Goal: Task Accomplishment & Management: Use online tool/utility

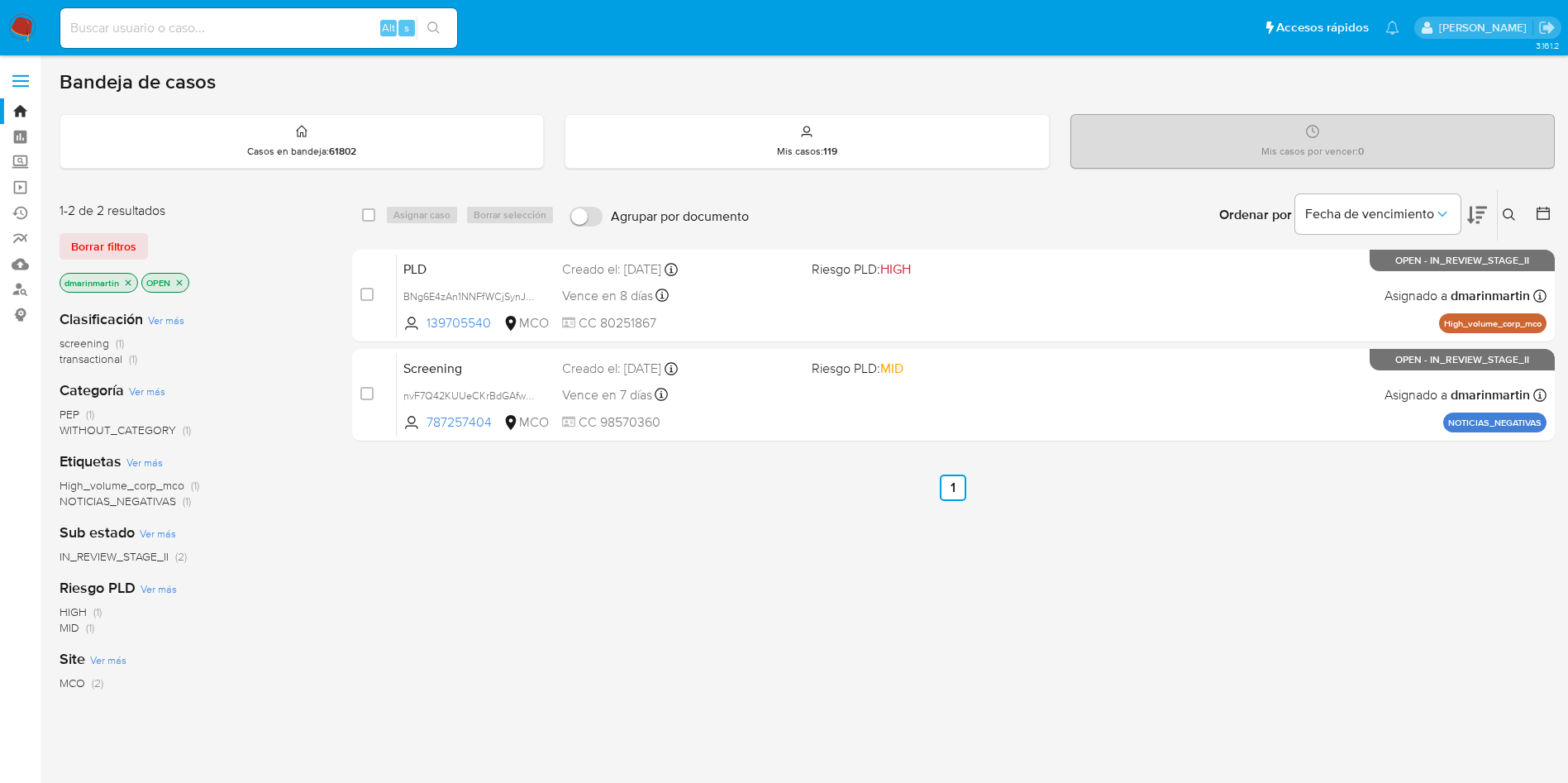
drag, startPoint x: 1124, startPoint y: 309, endPoint x: 789, endPoint y: 235, distance: 343.1
click at [789, 235] on div "select-all-cases-checkbox Asignar caso Borrar selección Agrupar por documento O…" at bounding box center [953, 318] width 1203 height 260
click at [820, 513] on div "select-all-cases-checkbox Asignar caso Borrar selección Agrupar por documento O…" at bounding box center [953, 562] width 1203 height 749
click at [120, 279] on p "dmarinmartin" at bounding box center [98, 282] width 77 height 18
click at [129, 284] on icon "close-filter" at bounding box center [128, 282] width 6 height 6
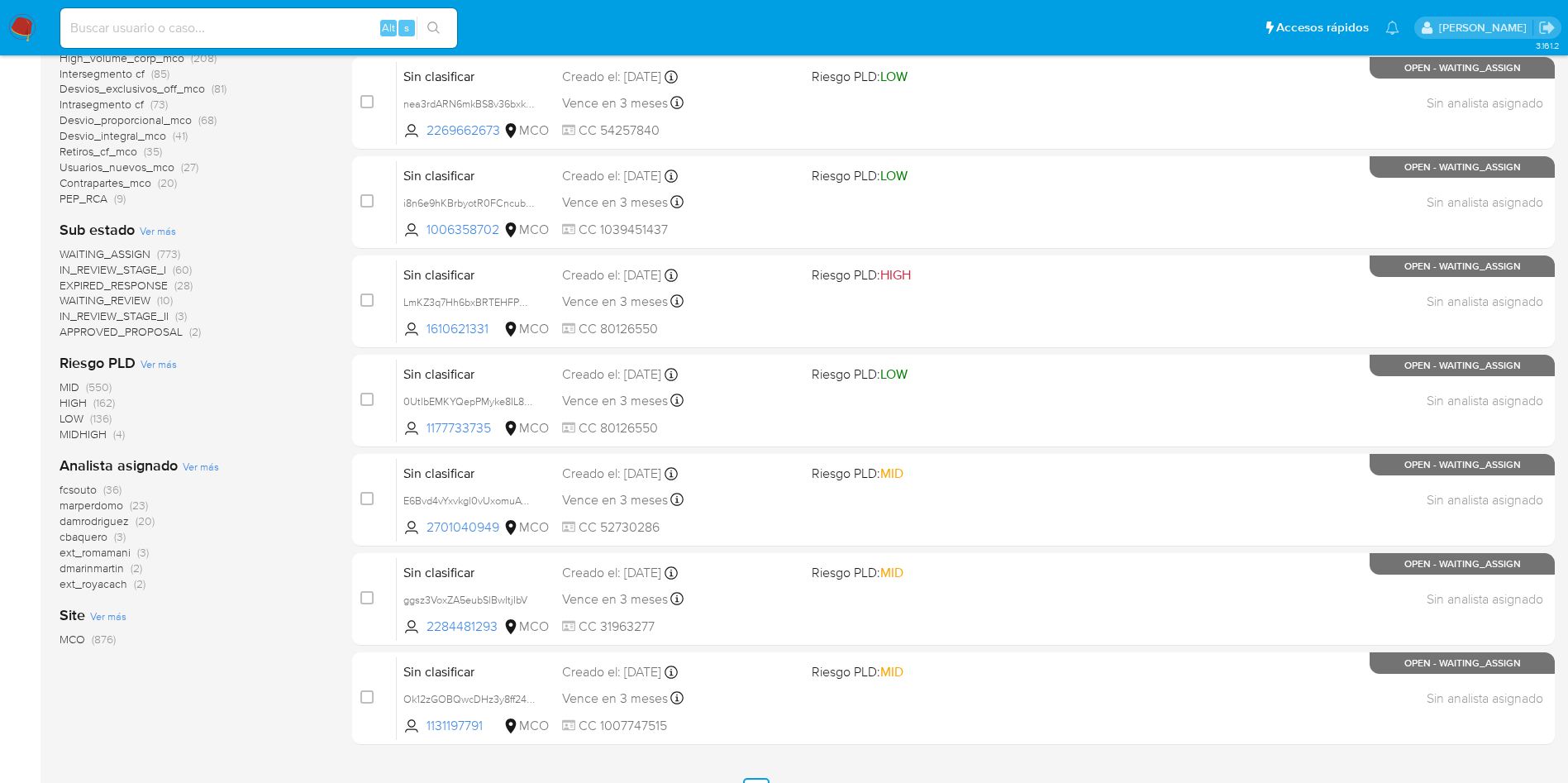
scroll to position [491, 0]
click at [70, 642] on span "MCO" at bounding box center [72, 638] width 26 height 16
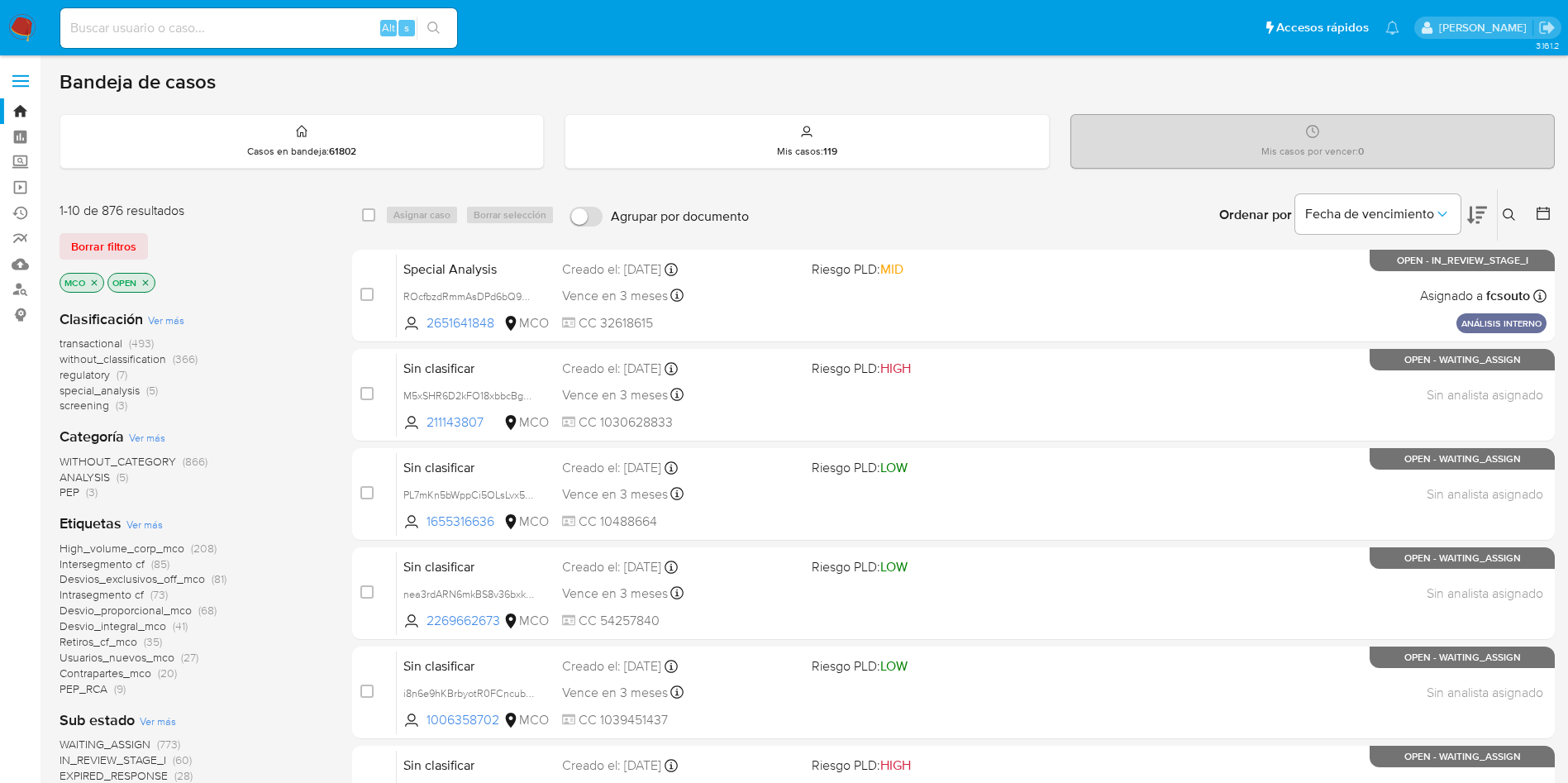
click at [1479, 214] on icon at bounding box center [1477, 214] width 20 height 20
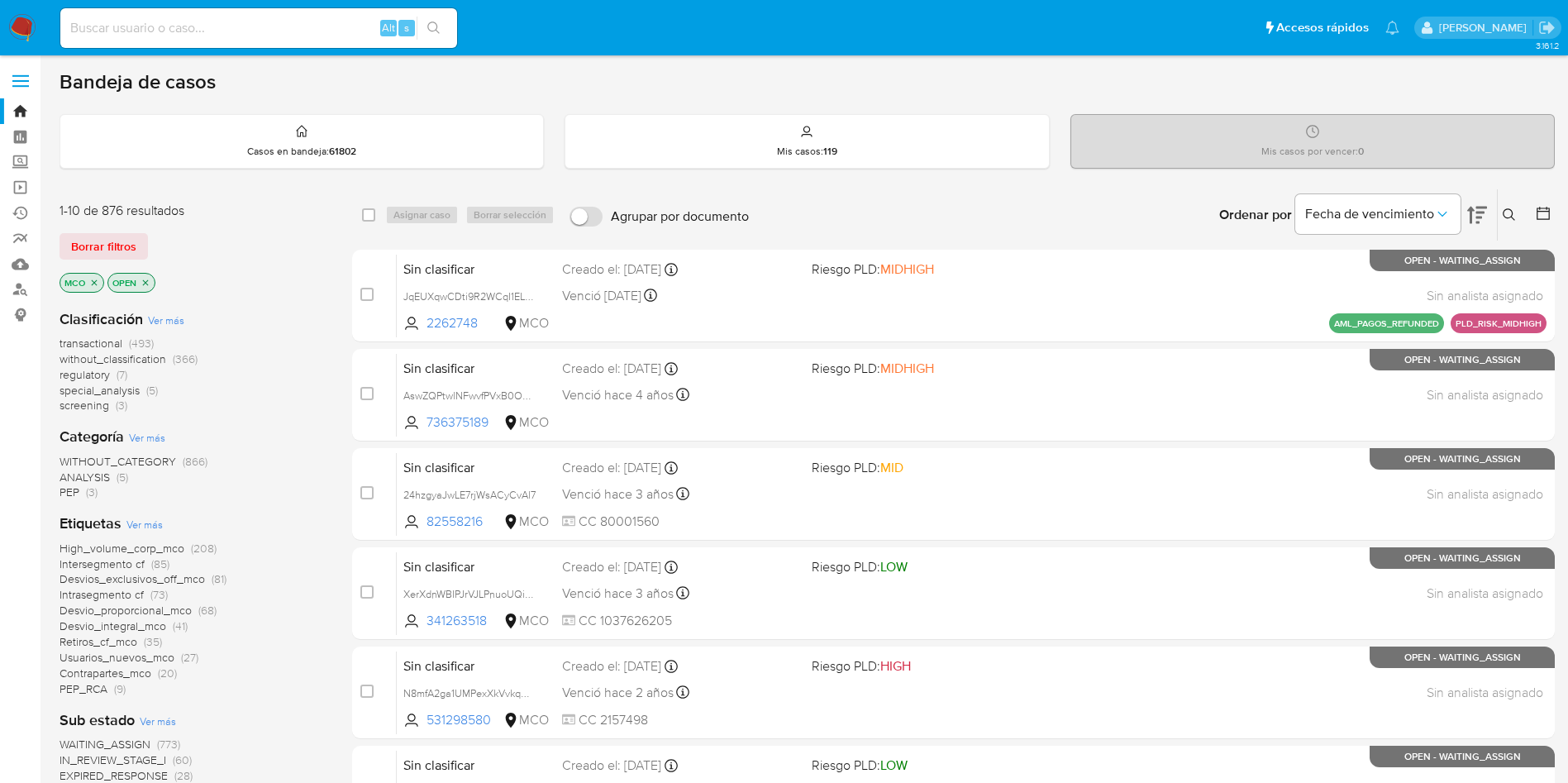
click at [1487, 218] on div "Ordenar por Fecha de vencimiento" at bounding box center [1351, 215] width 291 height 52
click at [1475, 204] on button at bounding box center [1477, 215] width 20 height 52
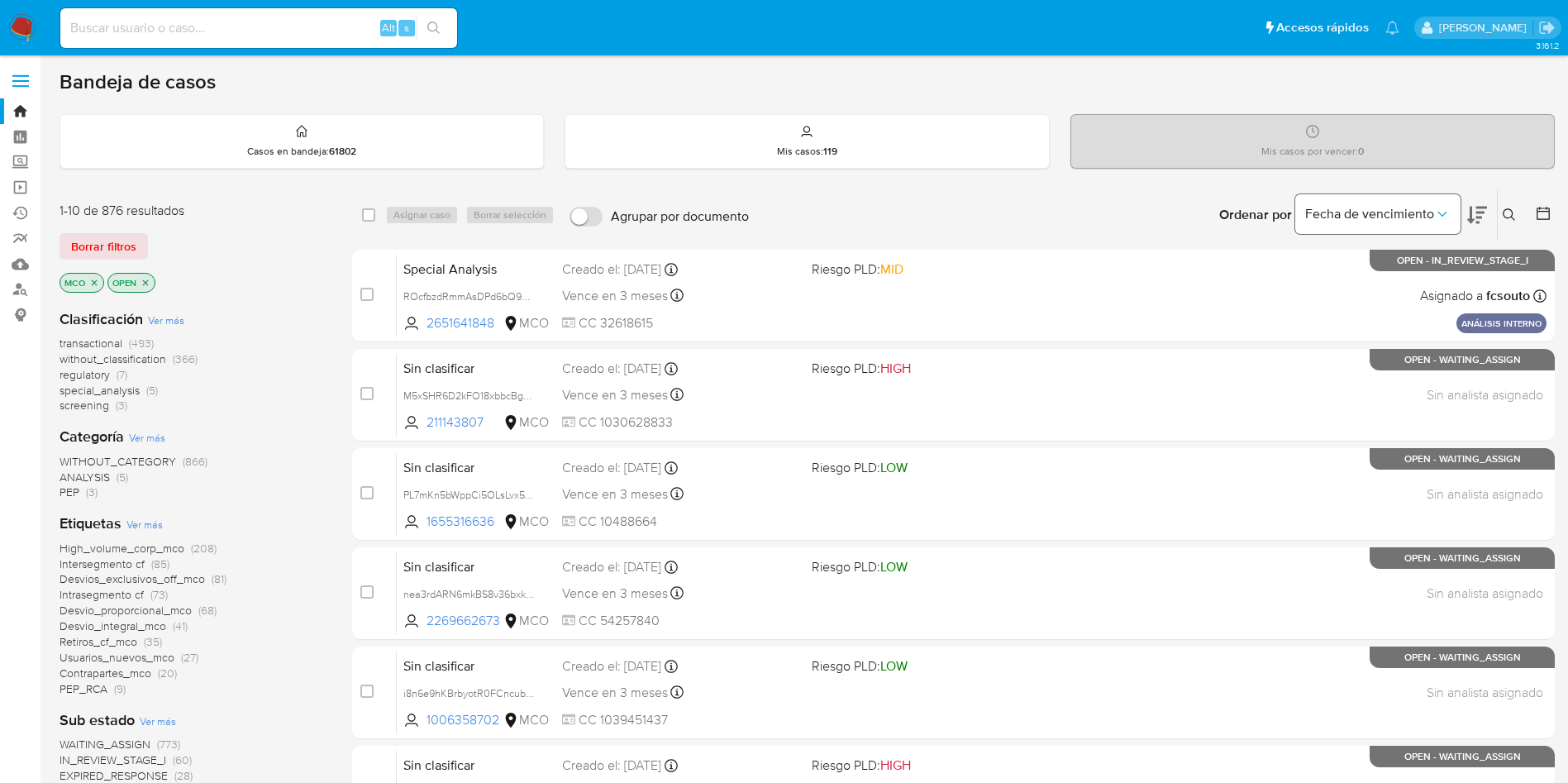
click at [1377, 225] on button "Fecha de vencimiento" at bounding box center [1378, 214] width 165 height 40
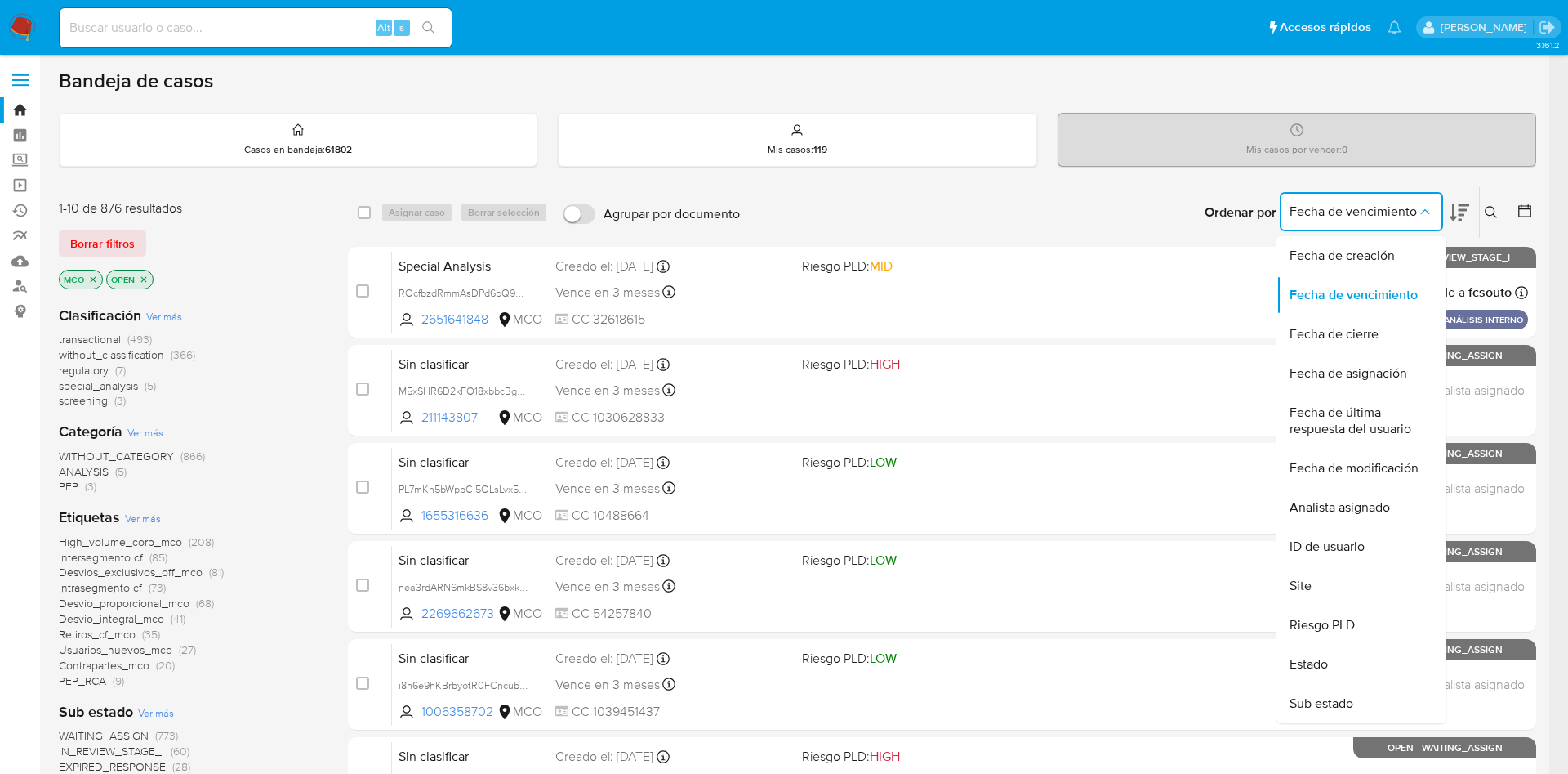
click at [826, 203] on div "Ordenar por Fecha de vencimiento Fecha de creación Fecha de vencimiento Fecha d…" at bounding box center [1142, 212] width 788 height 51
